Goal: Task Accomplishment & Management: Use online tool/utility

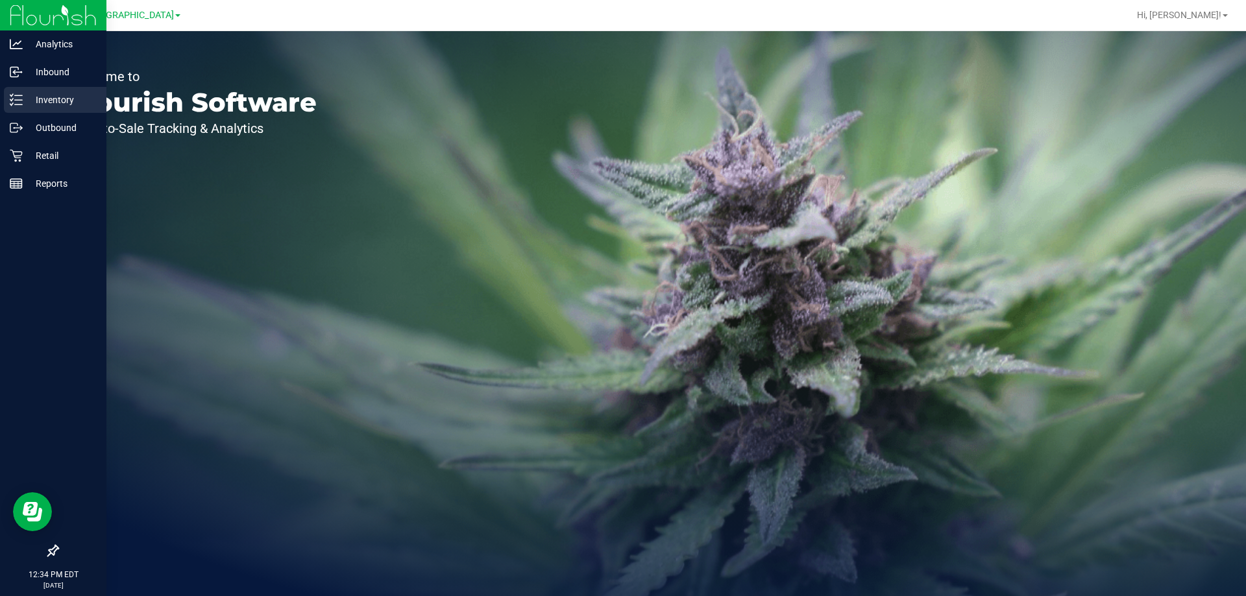
click at [19, 103] on icon at bounding box center [16, 99] width 13 height 13
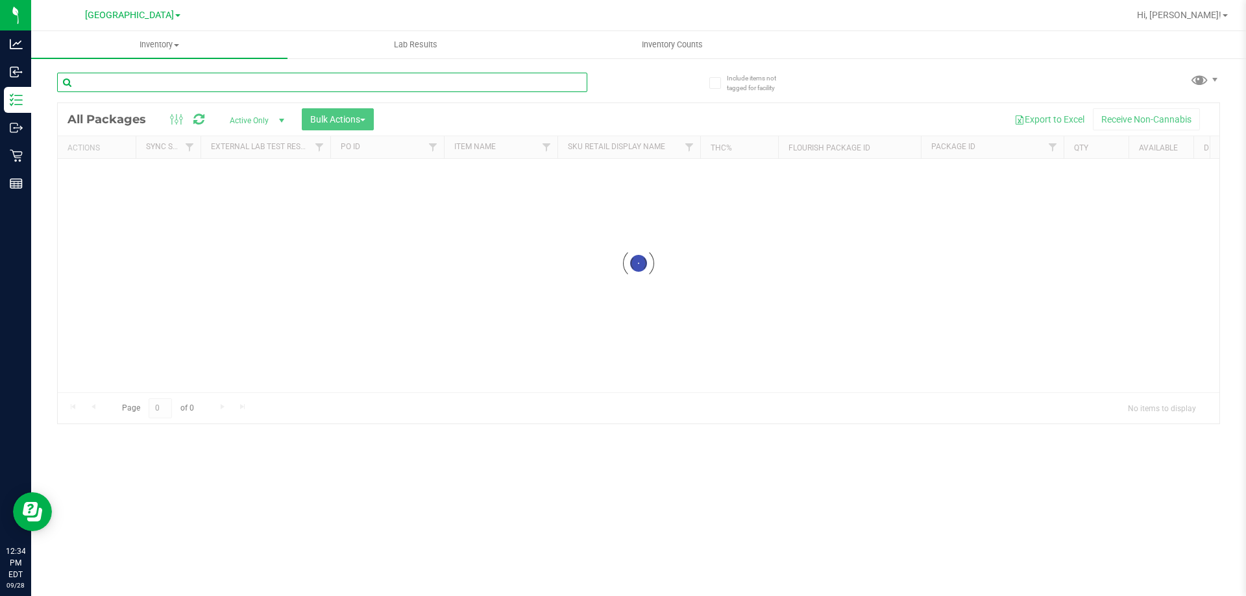
click at [217, 86] on input "text" at bounding box center [322, 82] width 530 height 19
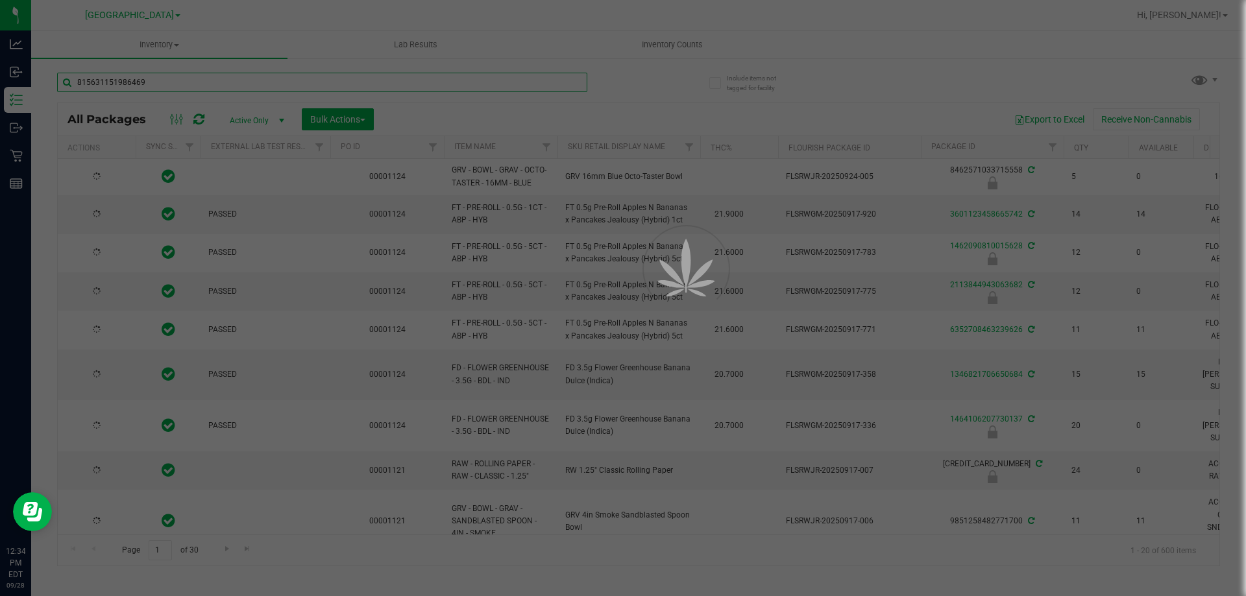
type input "8156311519864695"
type input "[DATE]"
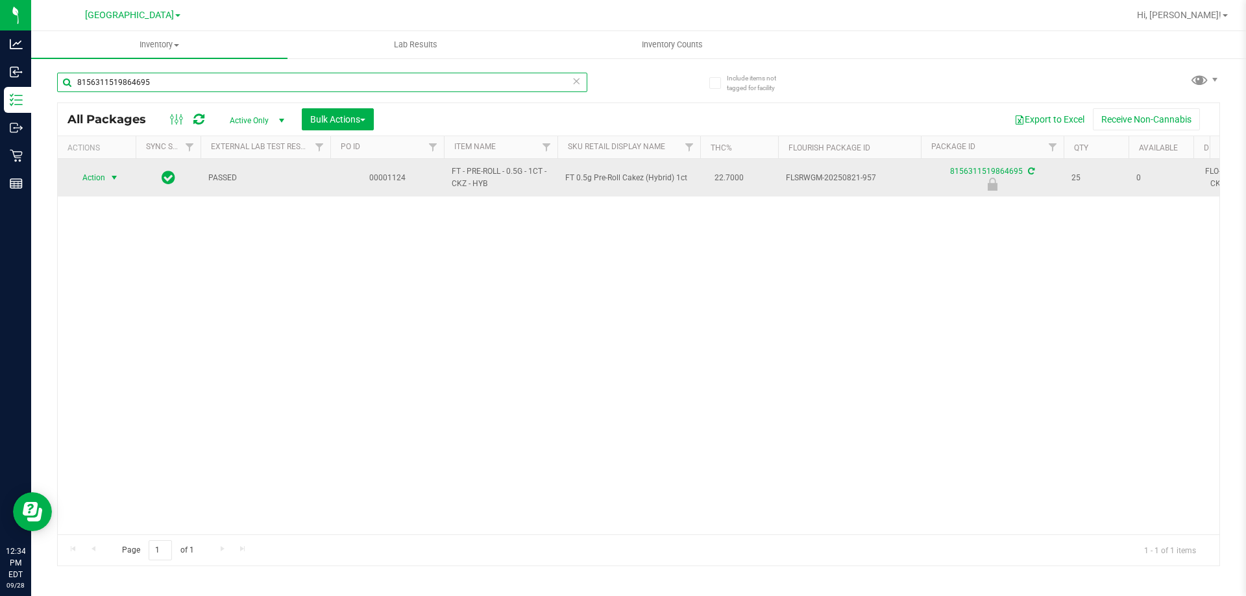
type input "8156311519864695"
click at [110, 178] on span "select" at bounding box center [114, 178] width 10 height 10
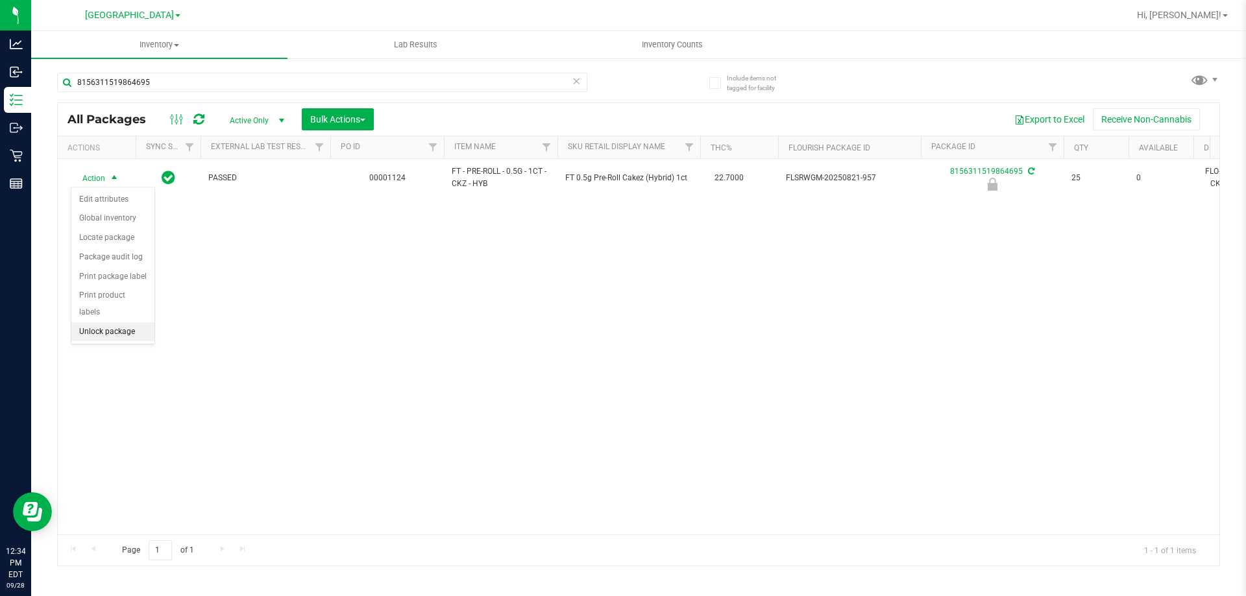
click at [107, 322] on li "Unlock package" at bounding box center [112, 331] width 83 height 19
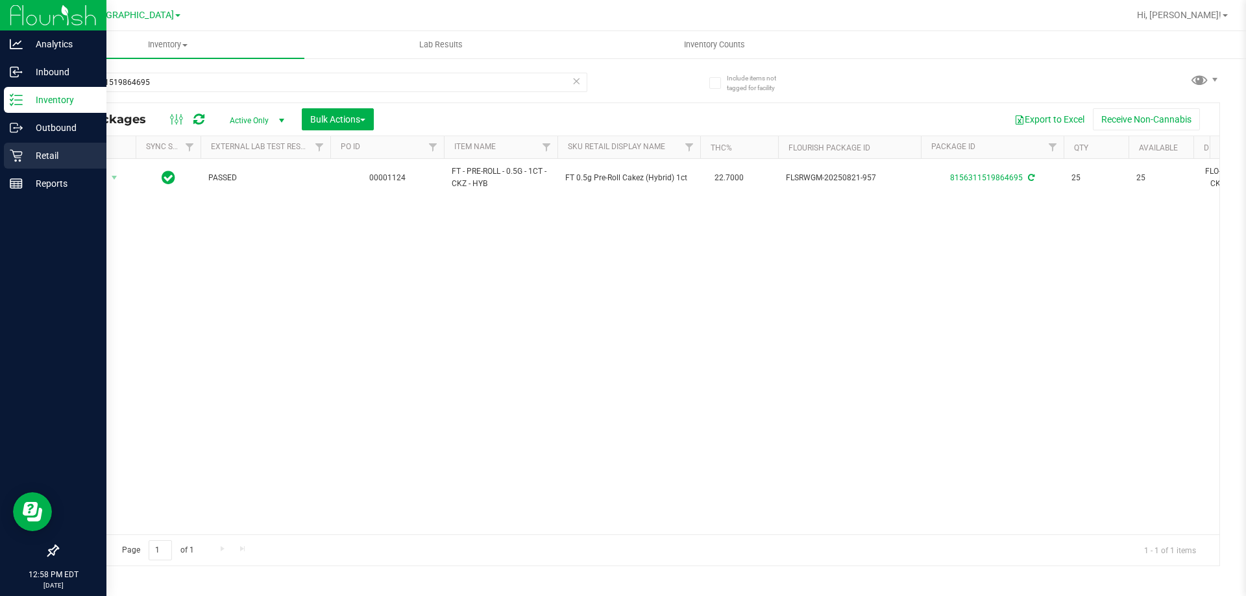
click at [51, 149] on p "Retail" at bounding box center [62, 156] width 78 height 16
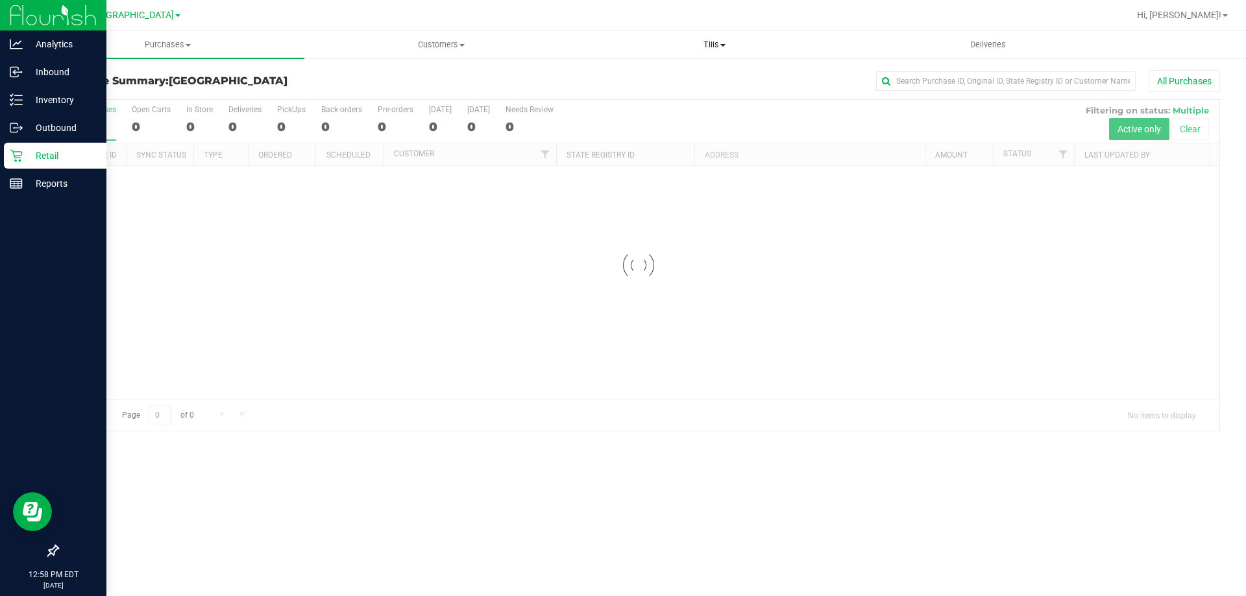
click at [712, 44] on span "Tills" at bounding box center [714, 45] width 272 height 12
click at [635, 80] on span "Manage tills" at bounding box center [621, 78] width 88 height 11
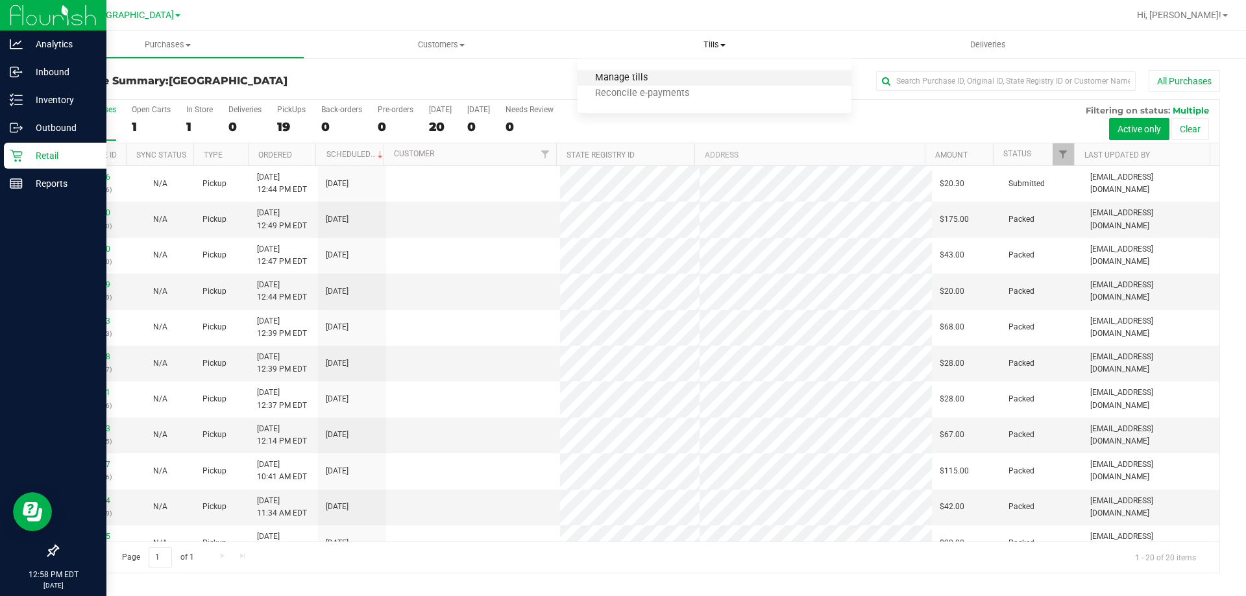
click at [642, 79] on span "Manage tills" at bounding box center [621, 78] width 88 height 11
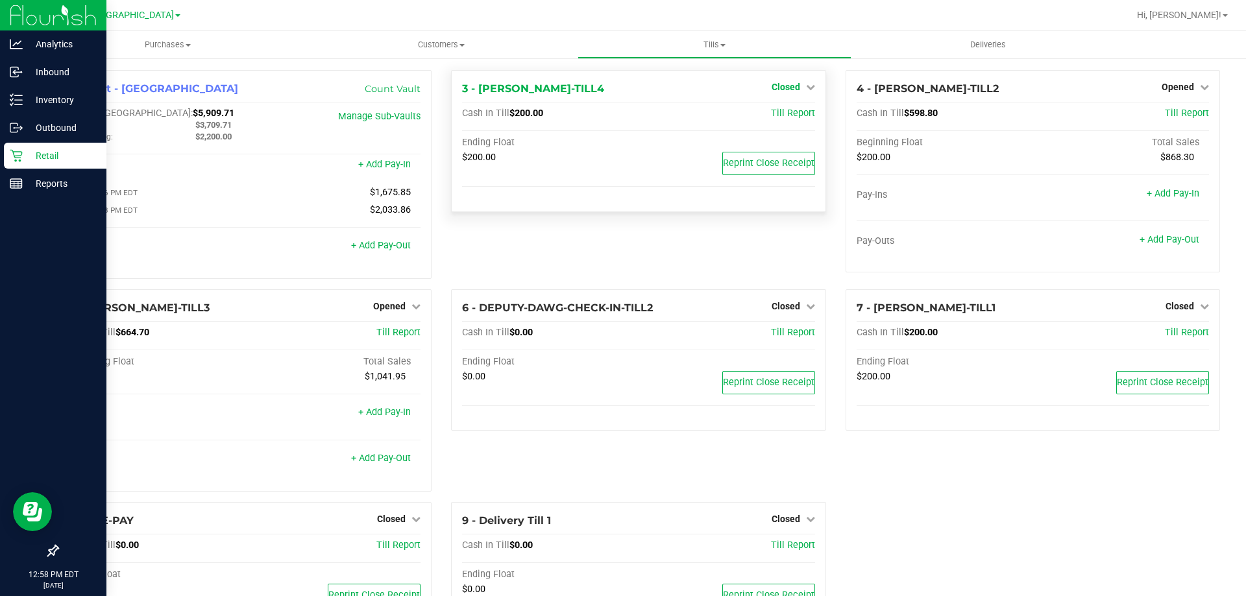
click at [794, 84] on link "Closed" at bounding box center [792, 87] width 43 height 10
click at [776, 110] on link "Open Till" at bounding box center [785, 114] width 34 height 10
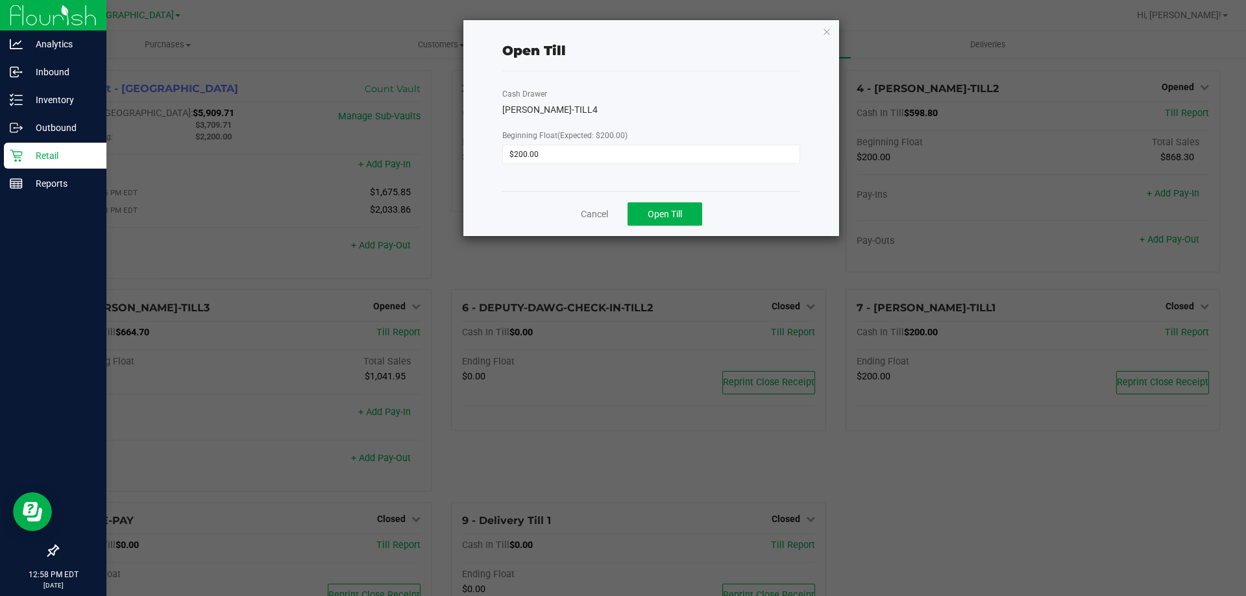
click at [649, 234] on div "Cancel Open Till" at bounding box center [651, 213] width 298 height 45
click at [649, 221] on button "Open Till" at bounding box center [664, 213] width 75 height 23
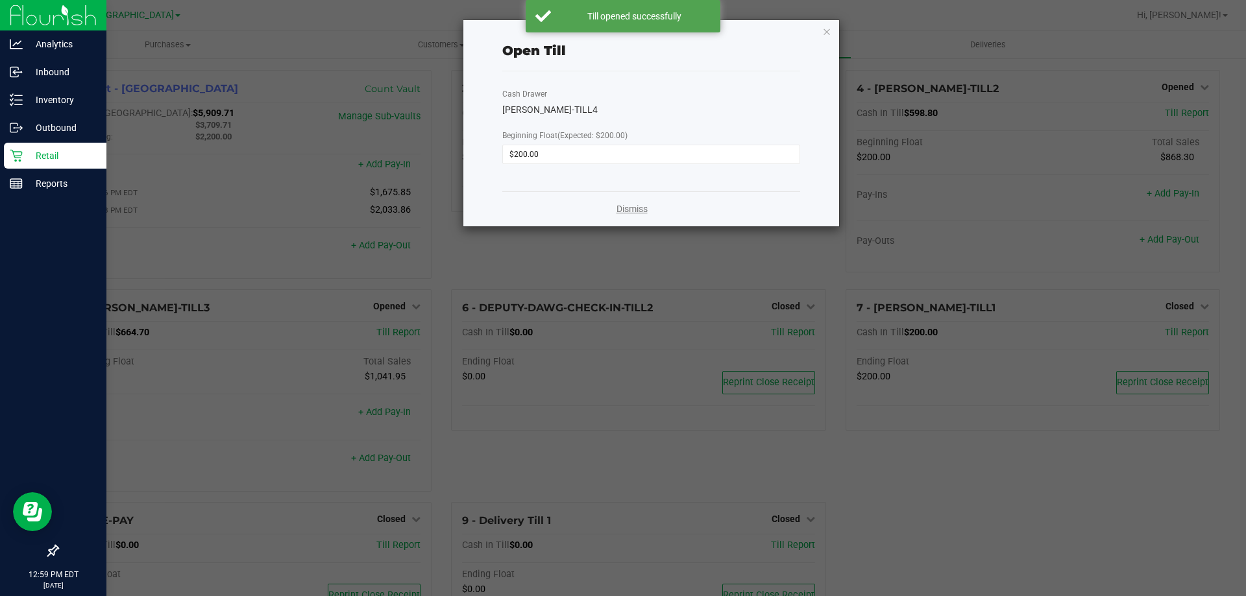
click at [635, 208] on link "Dismiss" at bounding box center [631, 209] width 31 height 14
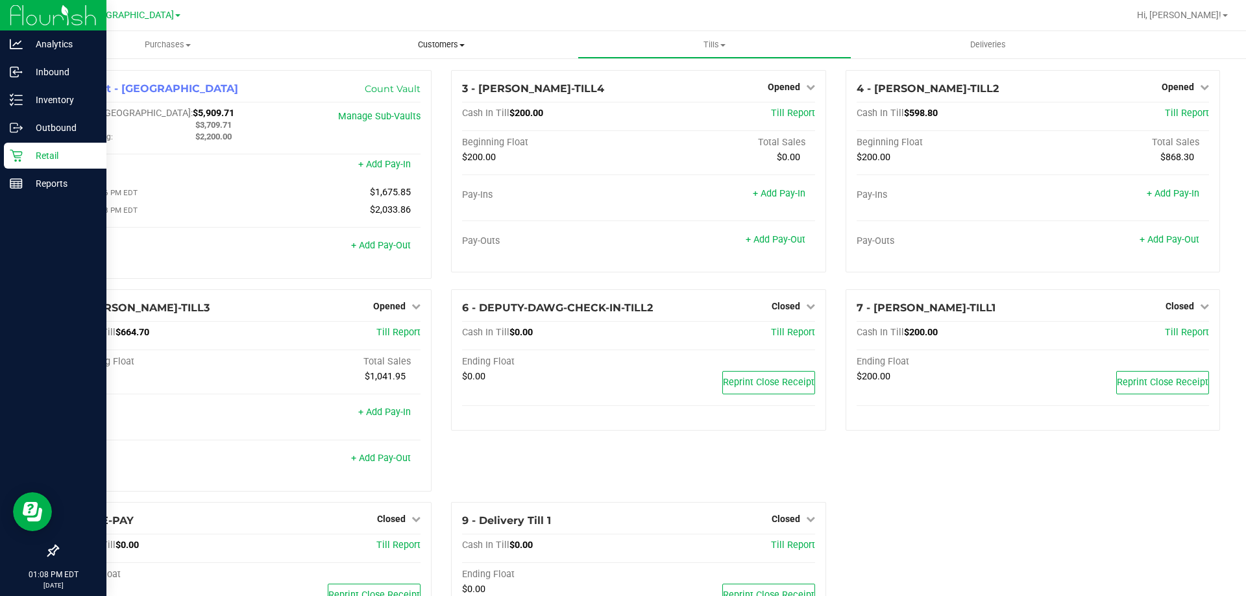
click at [463, 40] on span "Customers" at bounding box center [441, 45] width 272 height 12
click at [385, 79] on span "All customers" at bounding box center [350, 78] width 93 height 11
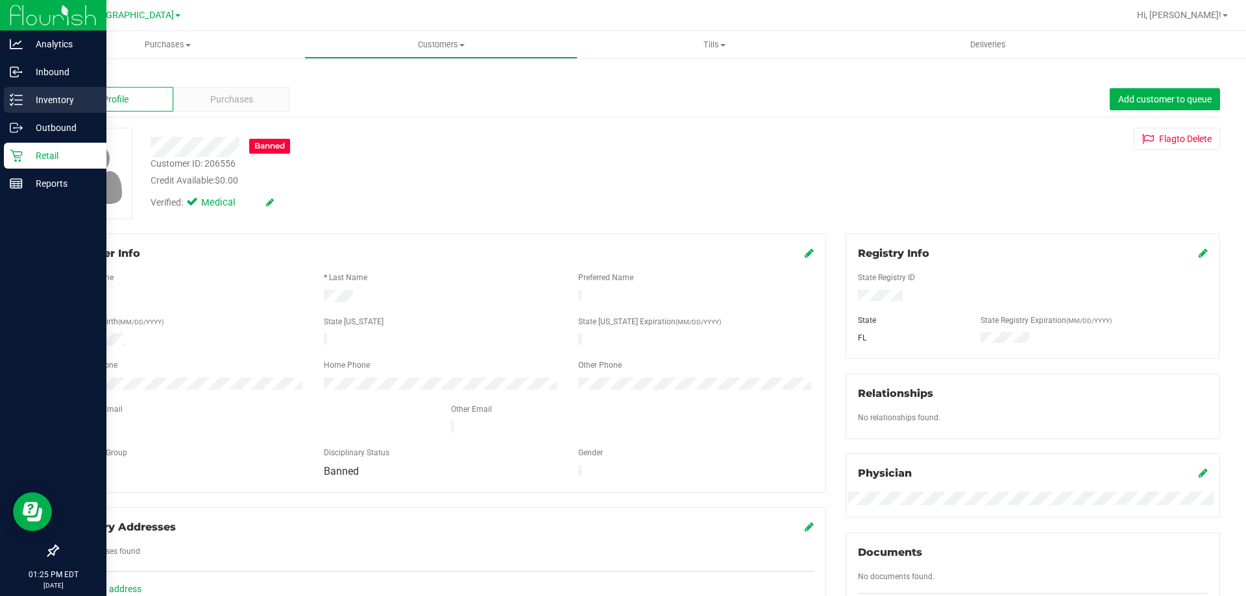
click at [50, 94] on p "Inventory" at bounding box center [62, 100] width 78 height 16
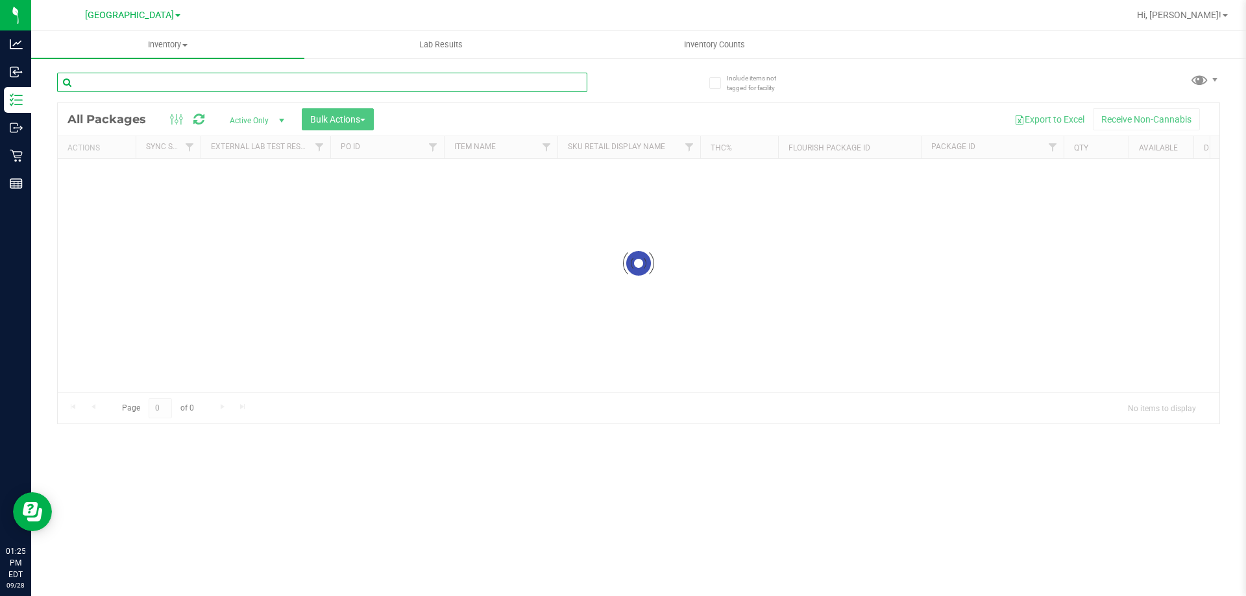
click at [208, 91] on input "text" at bounding box center [322, 82] width 530 height 19
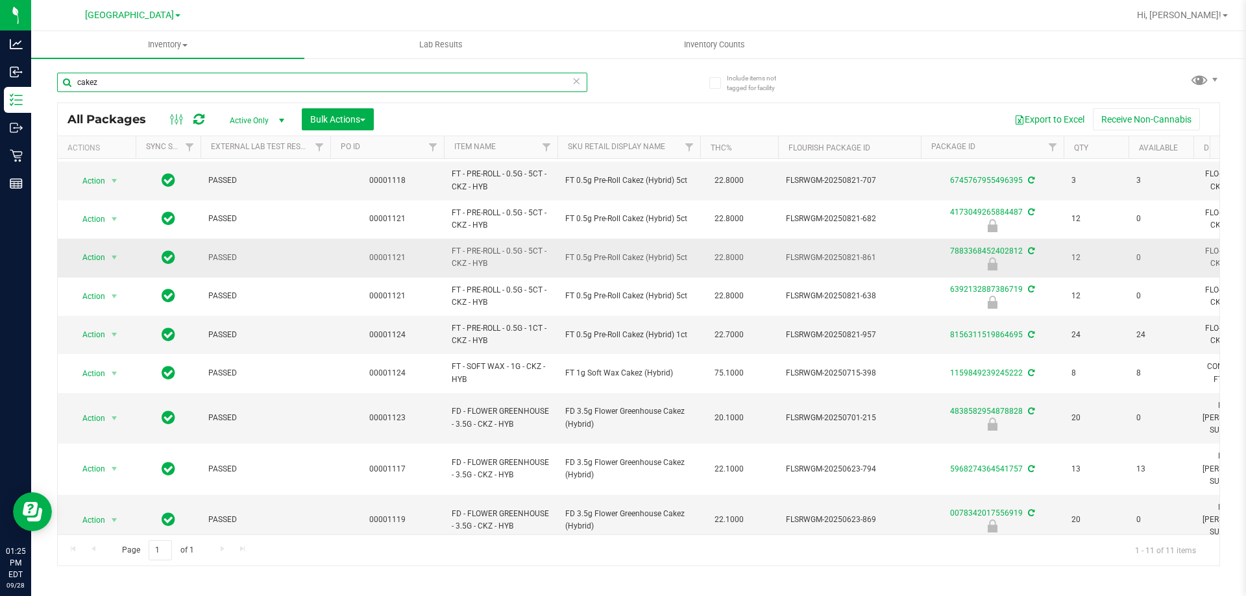
scroll to position [65, 0]
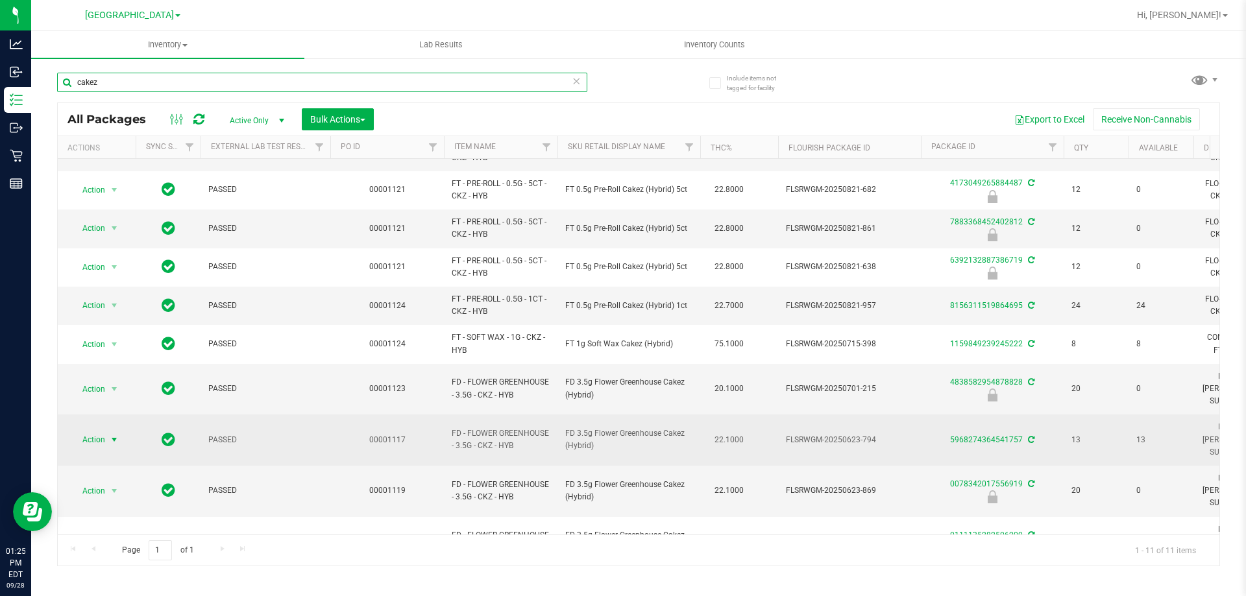
type input "cakez"
click at [114, 435] on span "select" at bounding box center [114, 440] width 10 height 10
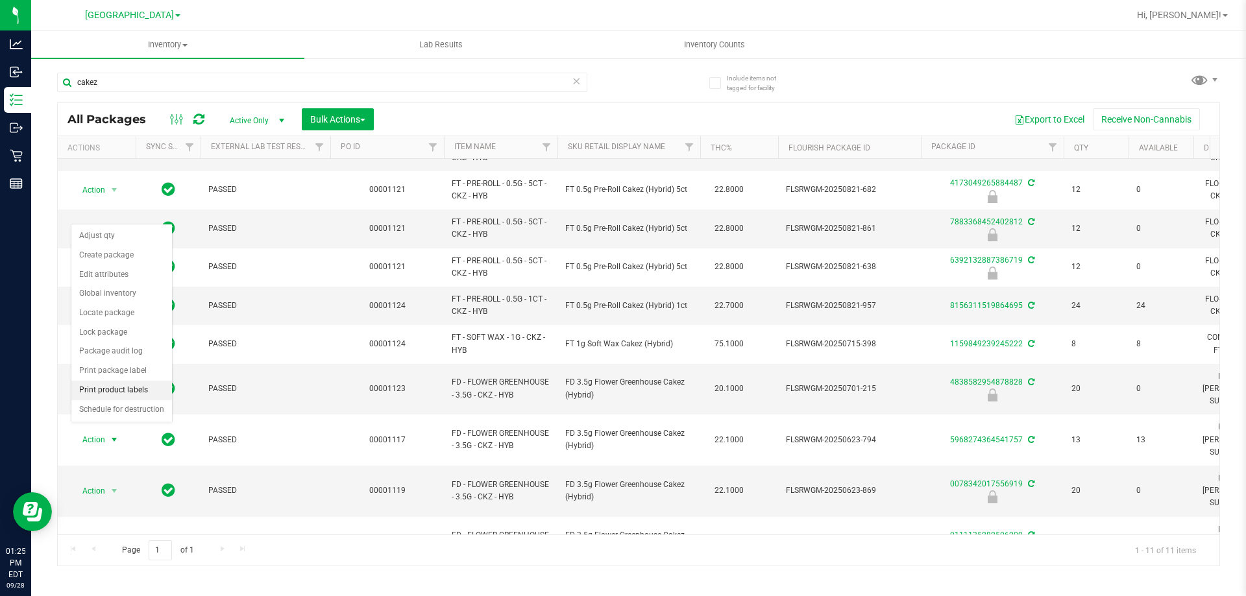
click at [119, 396] on li "Print product labels" at bounding box center [121, 390] width 101 height 19
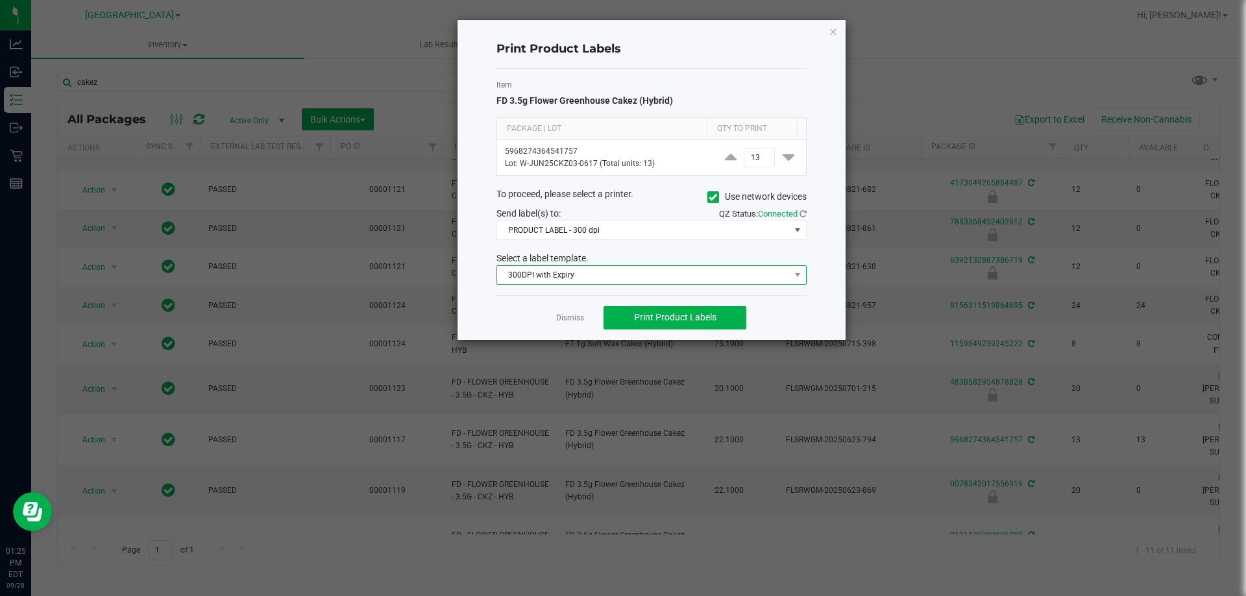
click at [596, 273] on span "300DPI with Expiry" at bounding box center [643, 275] width 293 height 18
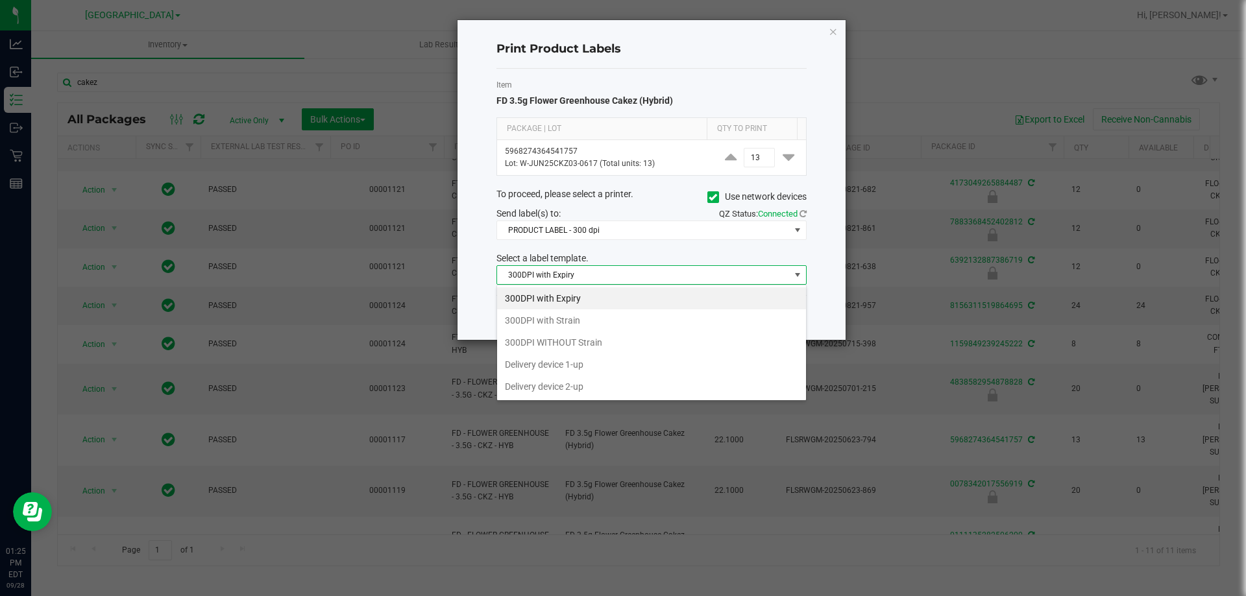
scroll to position [19, 310]
click at [564, 321] on li "300DPI with Strain" at bounding box center [651, 320] width 309 height 22
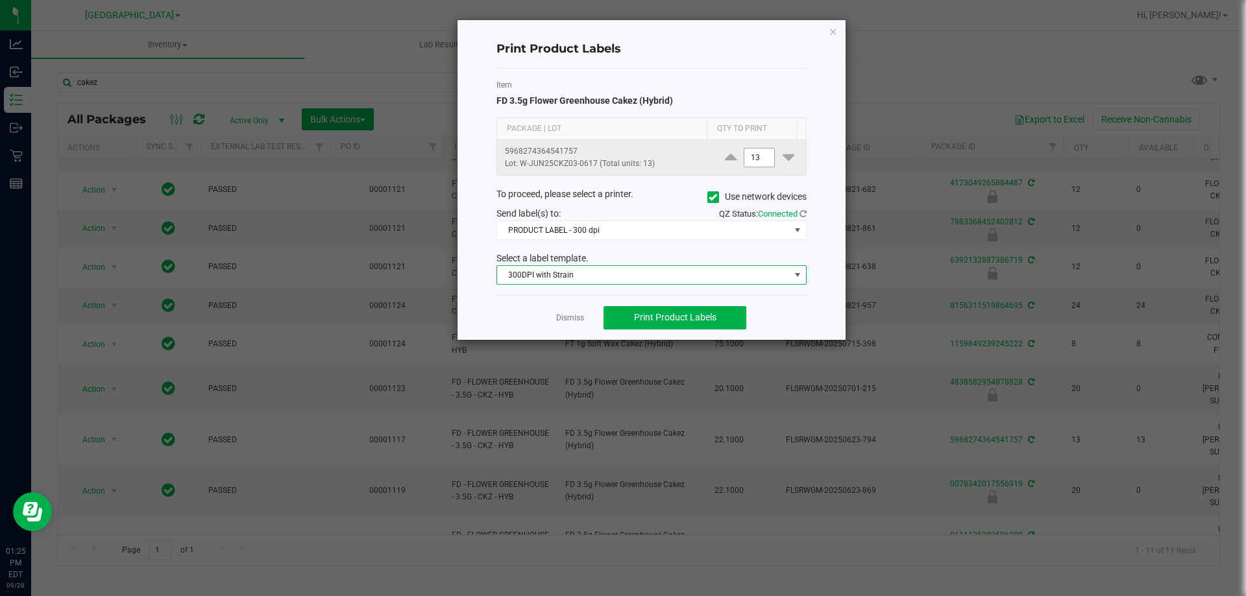
click at [750, 159] on input "13" at bounding box center [759, 158] width 30 height 18
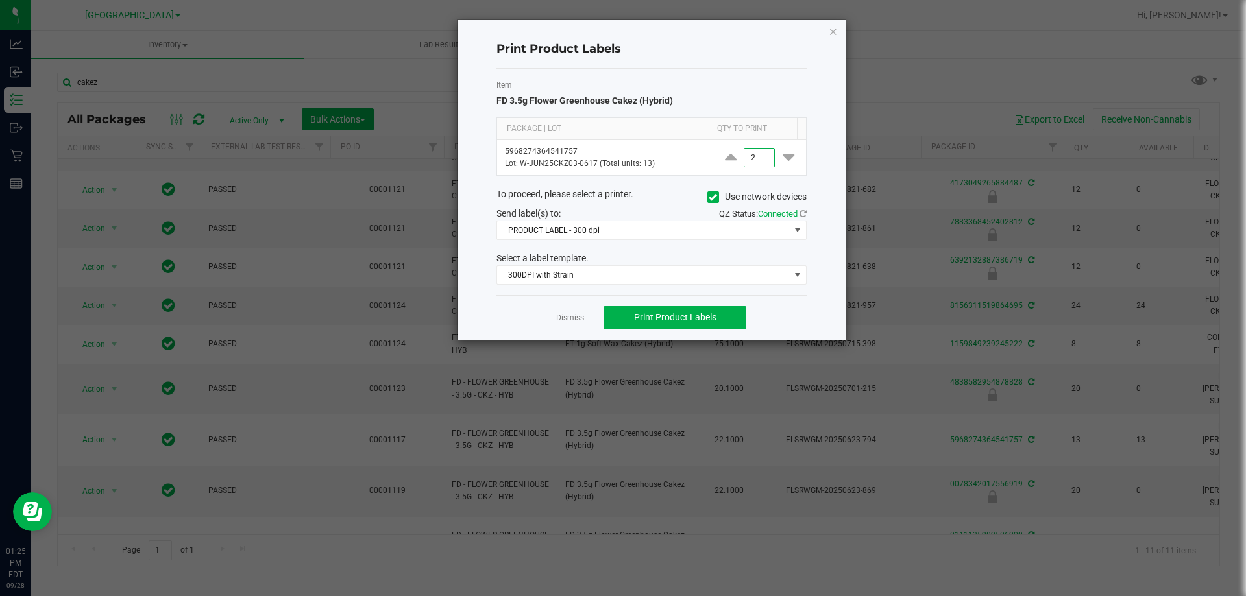
type input "2"
click at [803, 326] on div "Dismiss Print Product Labels" at bounding box center [651, 317] width 310 height 45
click at [696, 314] on span "Print Product Labels" at bounding box center [675, 317] width 82 height 10
click at [829, 33] on icon "button" at bounding box center [833, 31] width 9 height 16
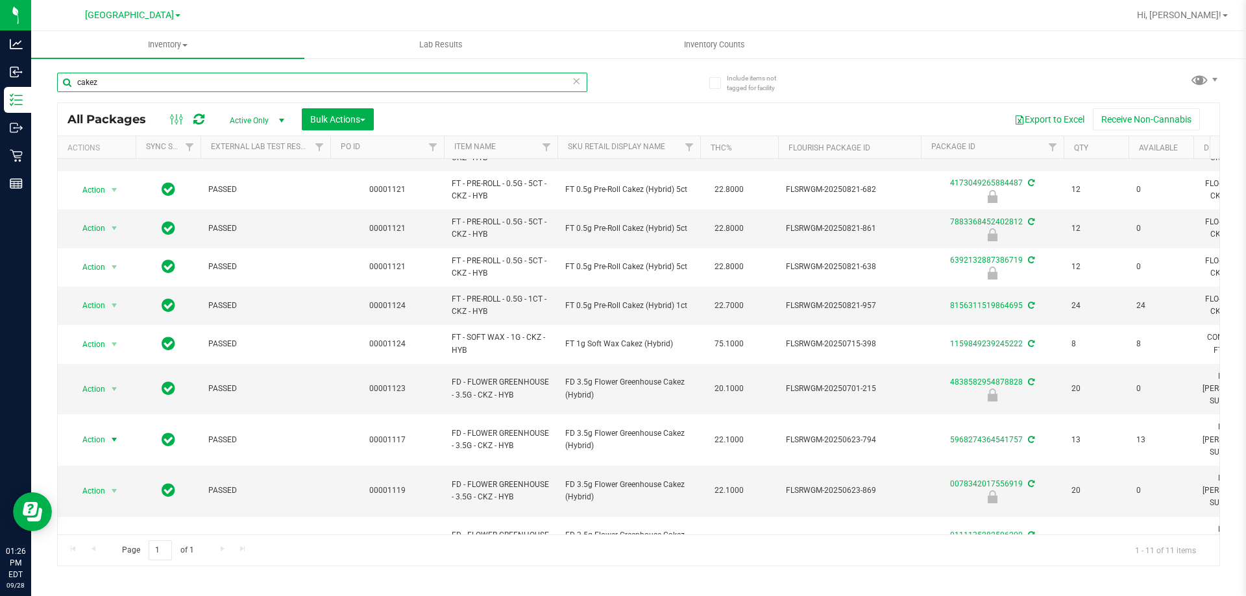
click at [137, 82] on input "cakez" at bounding box center [322, 82] width 530 height 19
type input "c"
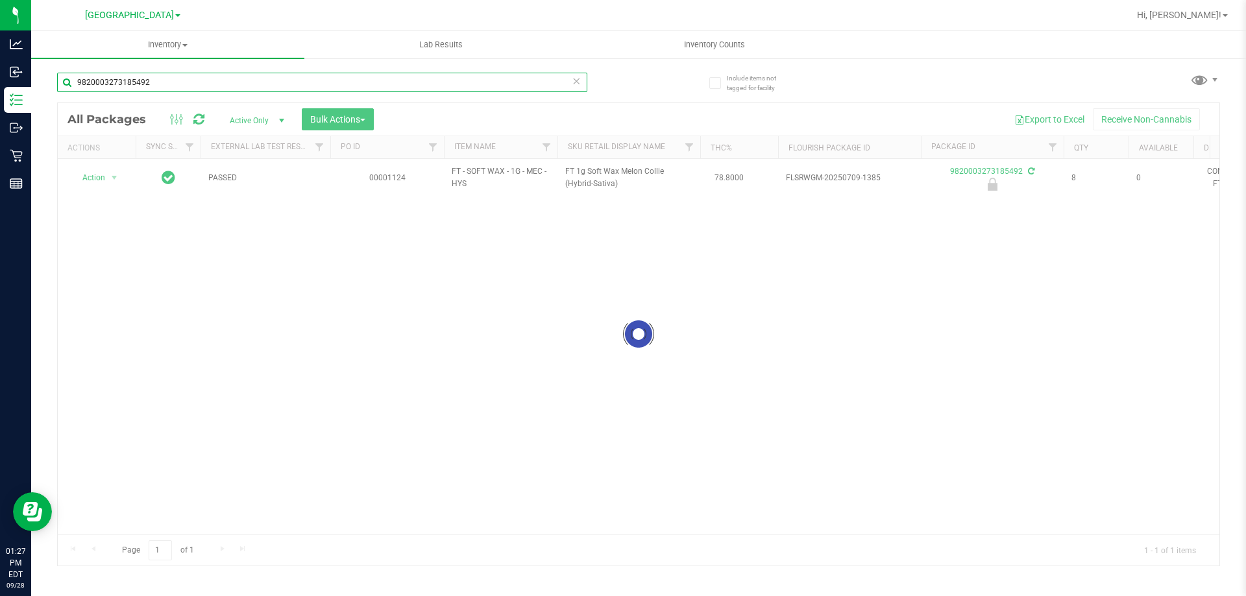
type input "9820003273185492"
click at [100, 178] on div at bounding box center [638, 334] width 1161 height 463
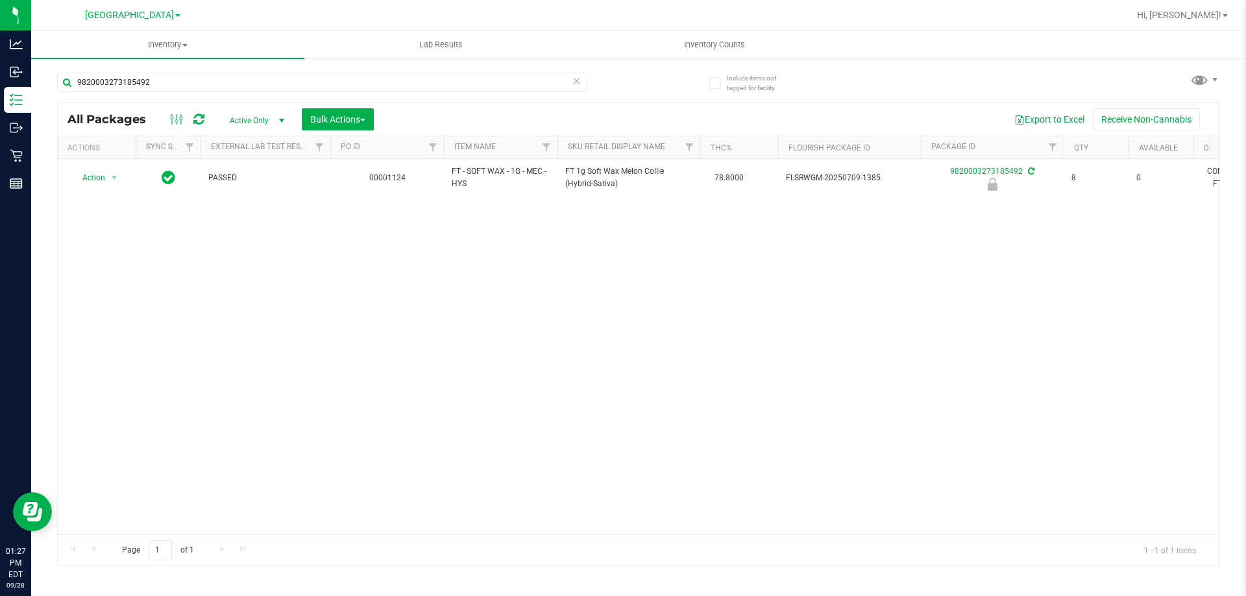
click at [108, 156] on th "Actions" at bounding box center [97, 147] width 78 height 23
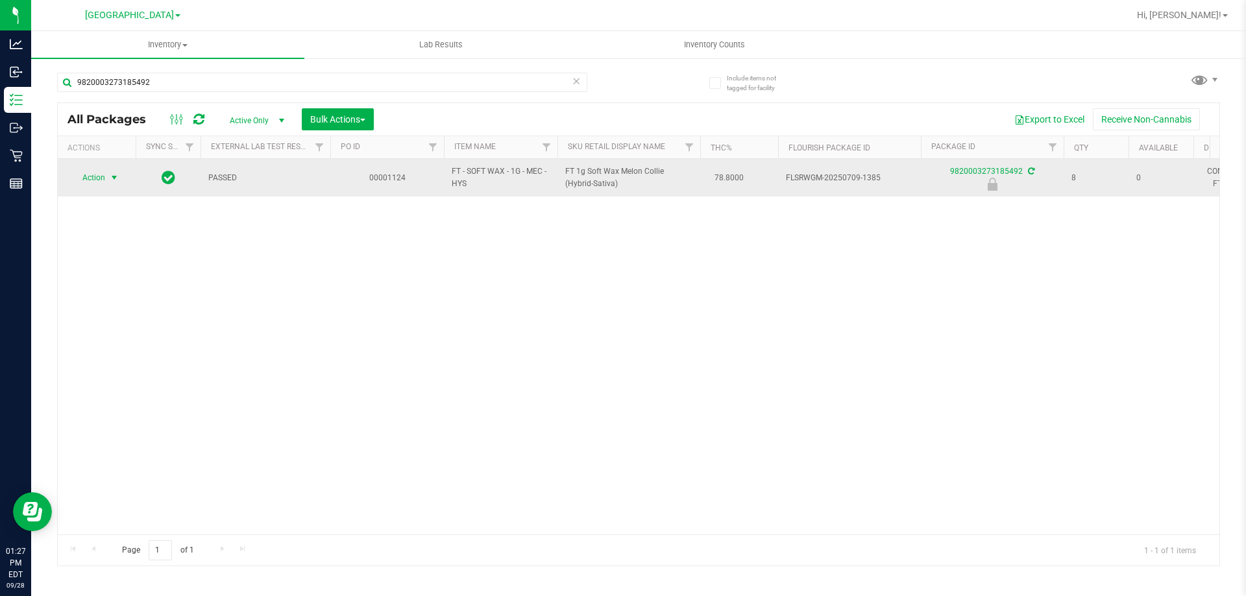
click at [109, 178] on span "select" at bounding box center [114, 178] width 10 height 10
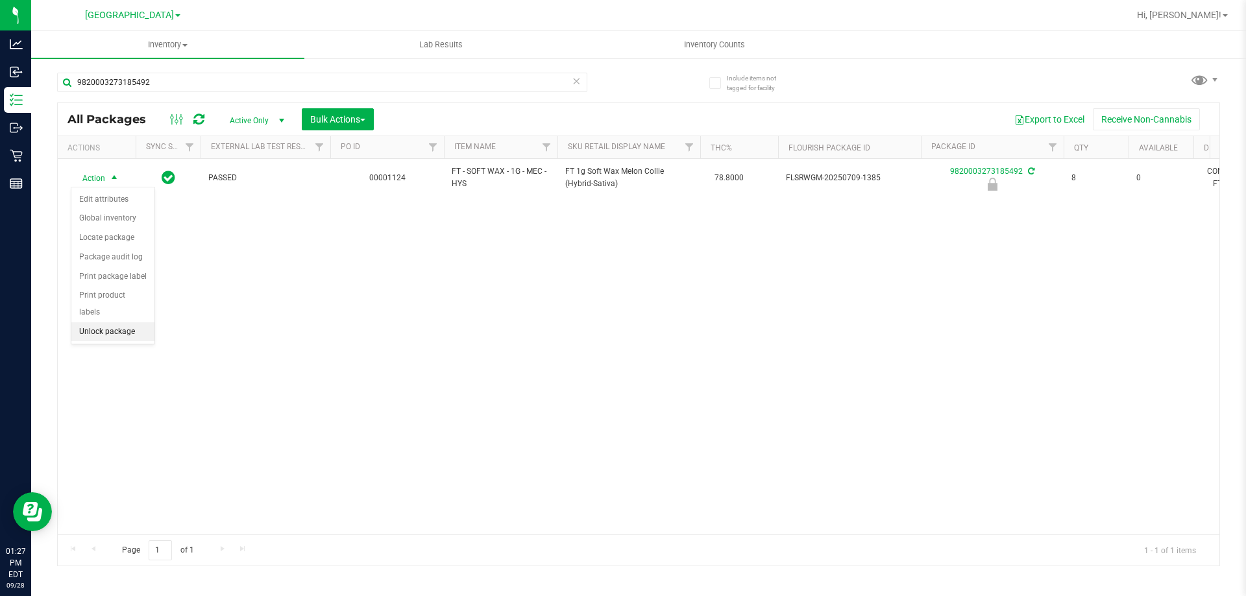
click at [125, 322] on li "Unlock package" at bounding box center [112, 331] width 83 height 19
